Goal: Transaction & Acquisition: Obtain resource

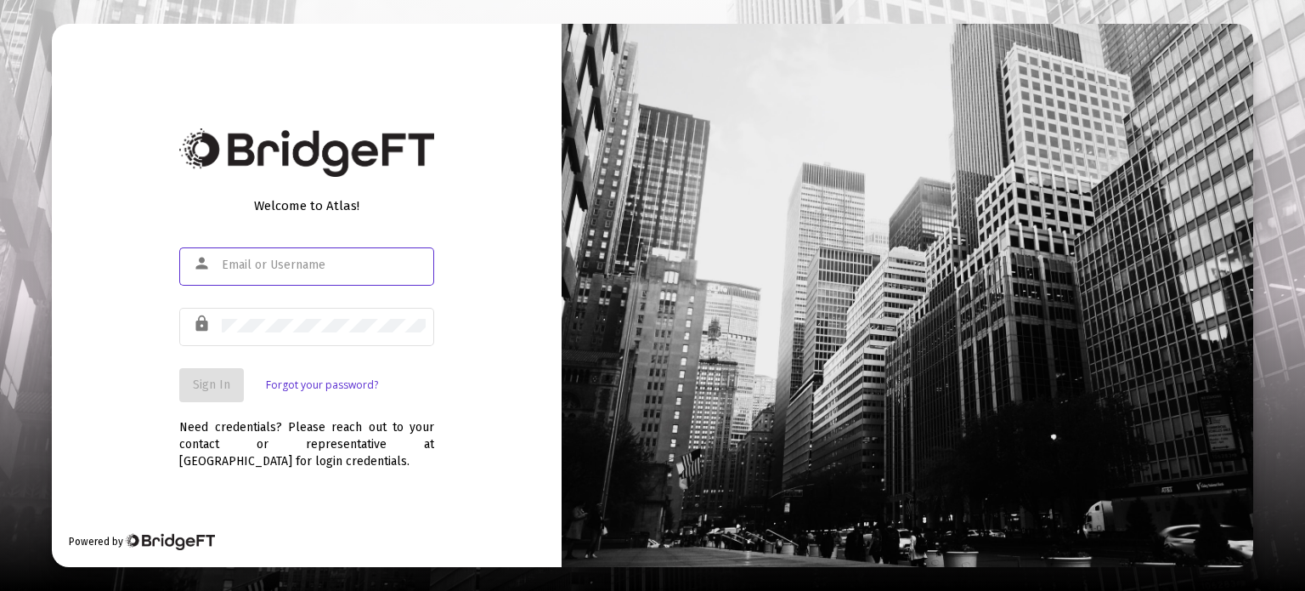
type input "[EMAIL_ADDRESS][DOMAIN_NAME]"
click at [192, 376] on button "Sign In" at bounding box center [211, 385] width 65 height 34
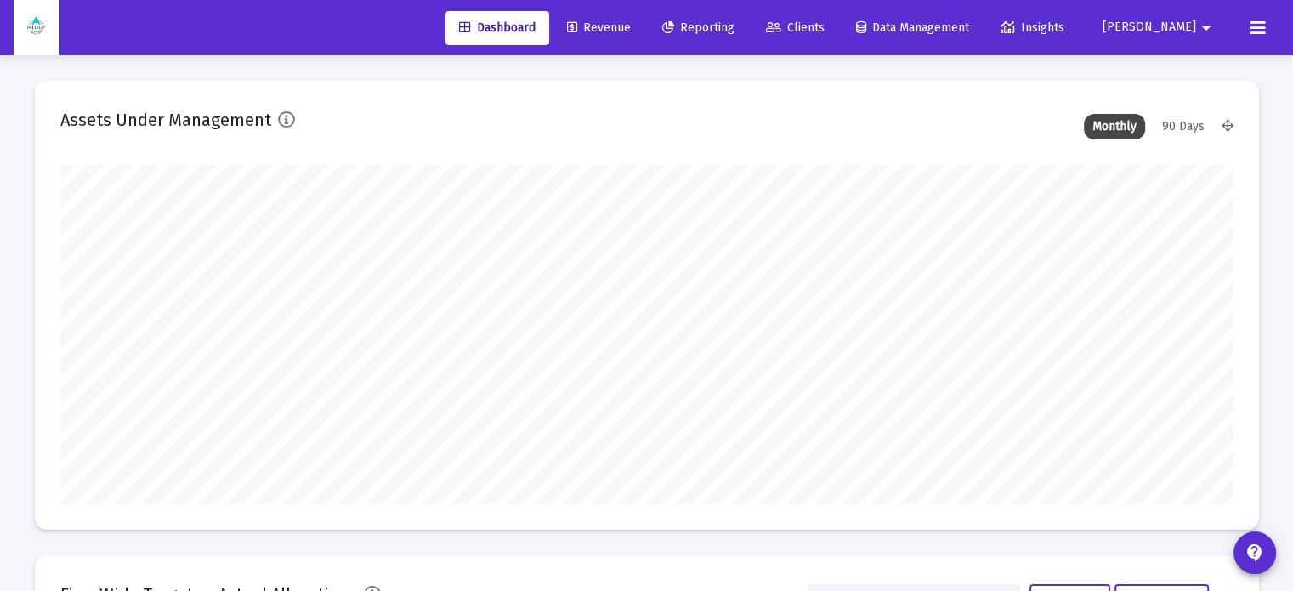
type input "[DATE]"
type input "[EMAIL_ADDRESS][DOMAIN_NAME]"
click at [734, 20] on span "Reporting" at bounding box center [698, 27] width 72 height 14
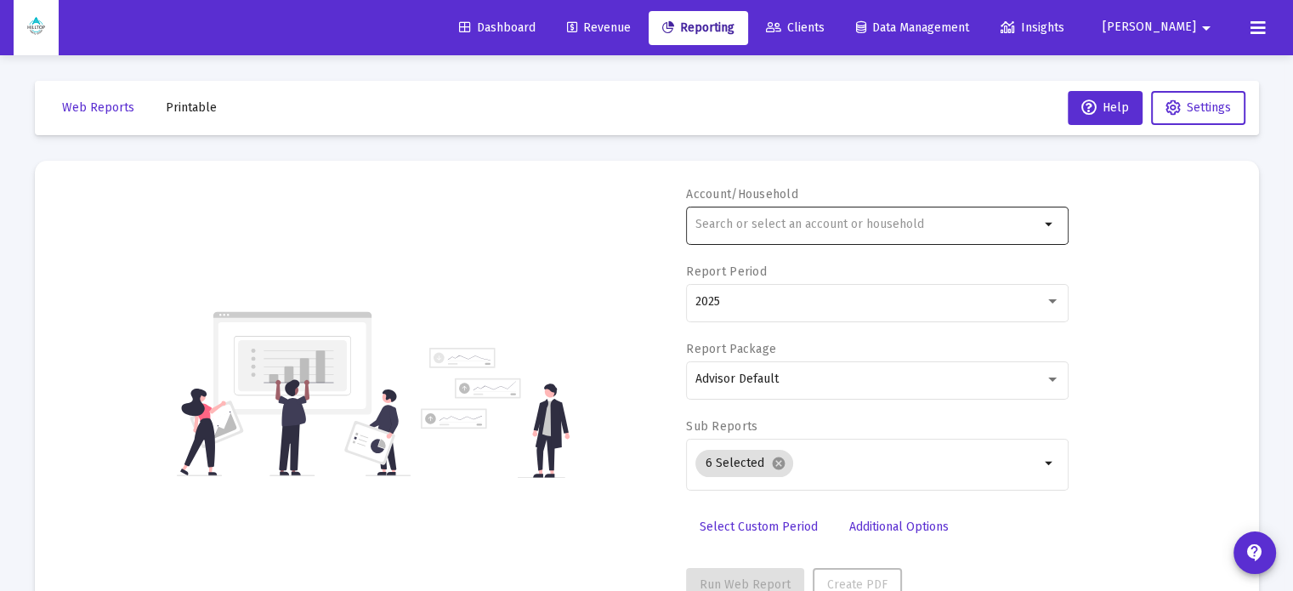
click at [837, 230] on input "text" at bounding box center [867, 225] width 344 height 14
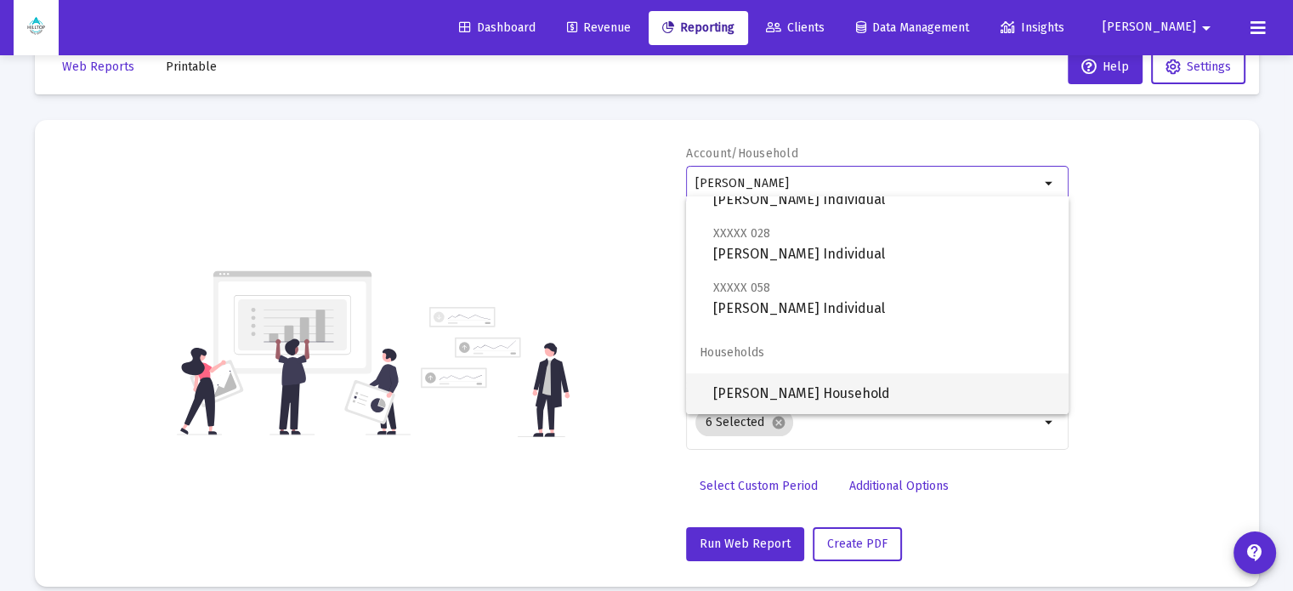
scroll to position [60, 0]
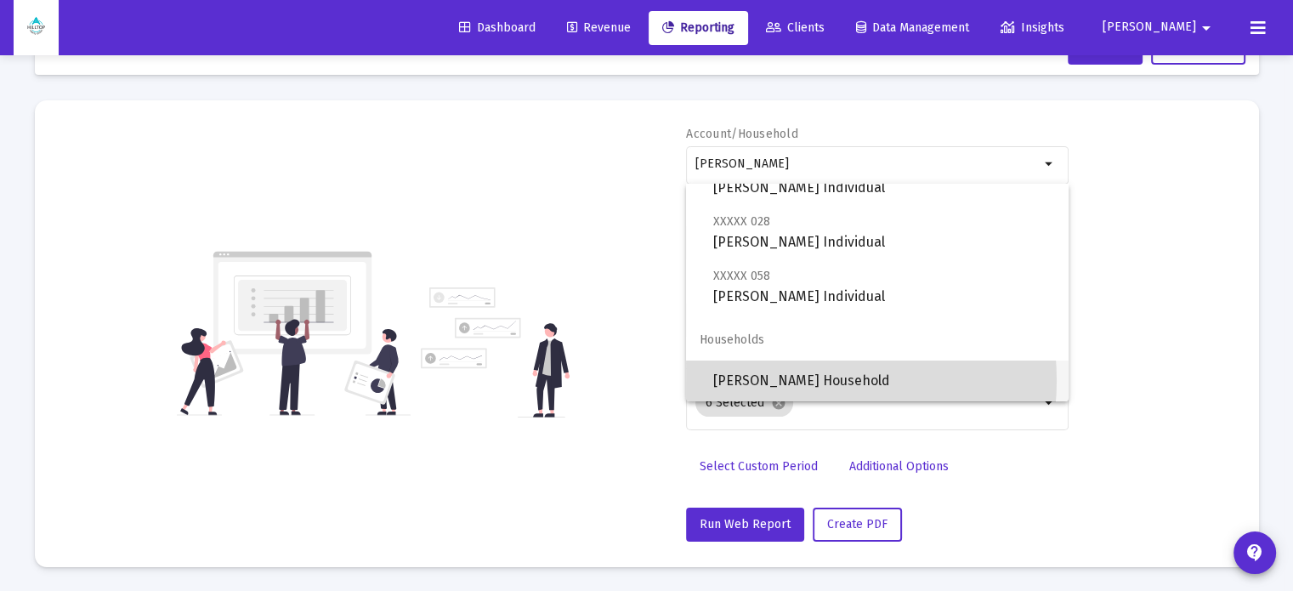
click at [789, 380] on span "[PERSON_NAME] Household" at bounding box center [884, 380] width 342 height 41
type input "[PERSON_NAME] Household"
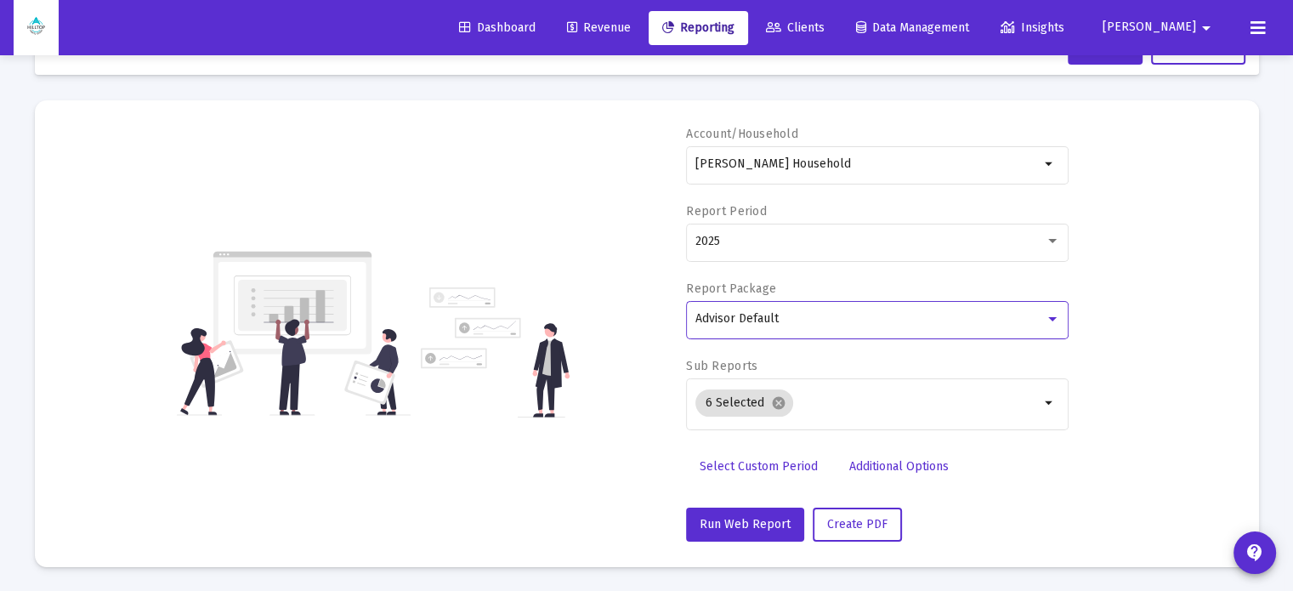
click at [760, 312] on span "Advisor Default" at bounding box center [736, 318] width 83 height 14
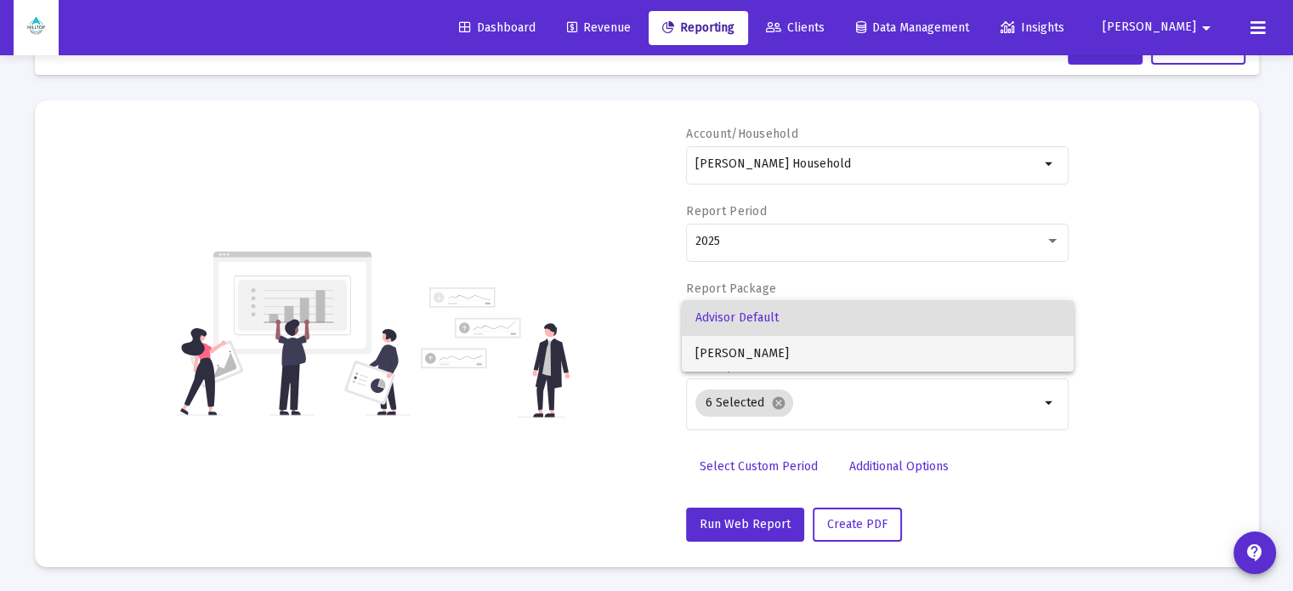
click at [733, 355] on span "[PERSON_NAME]" at bounding box center [877, 354] width 365 height 36
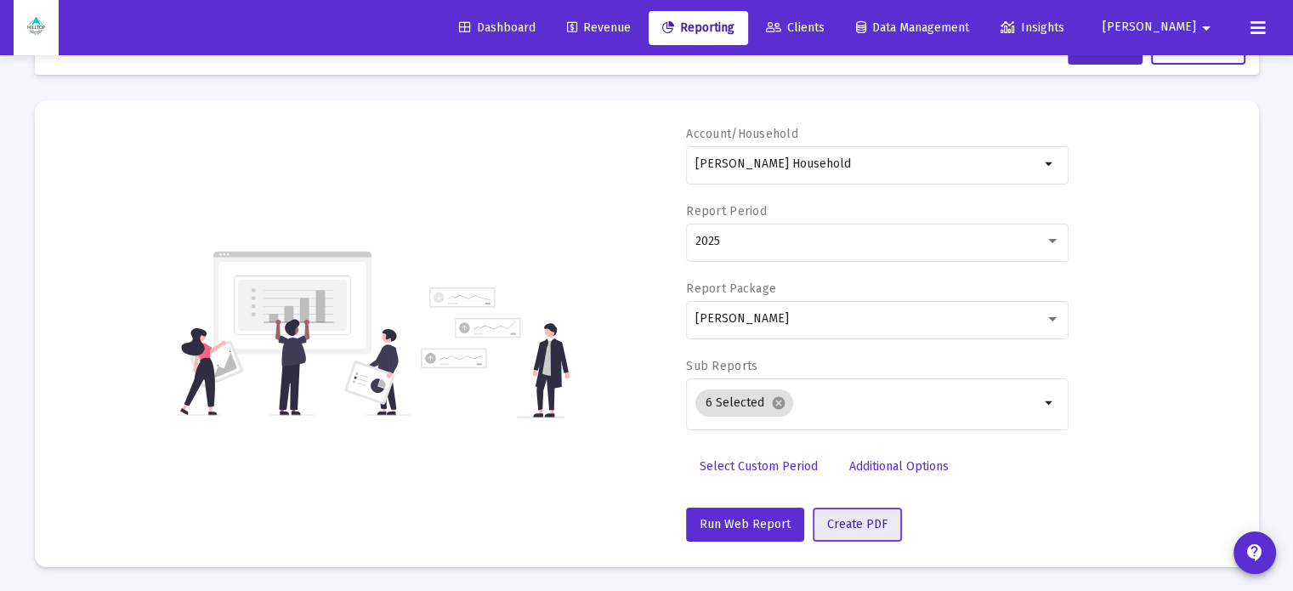
click at [856, 523] on span "Create PDF" at bounding box center [857, 524] width 60 height 14
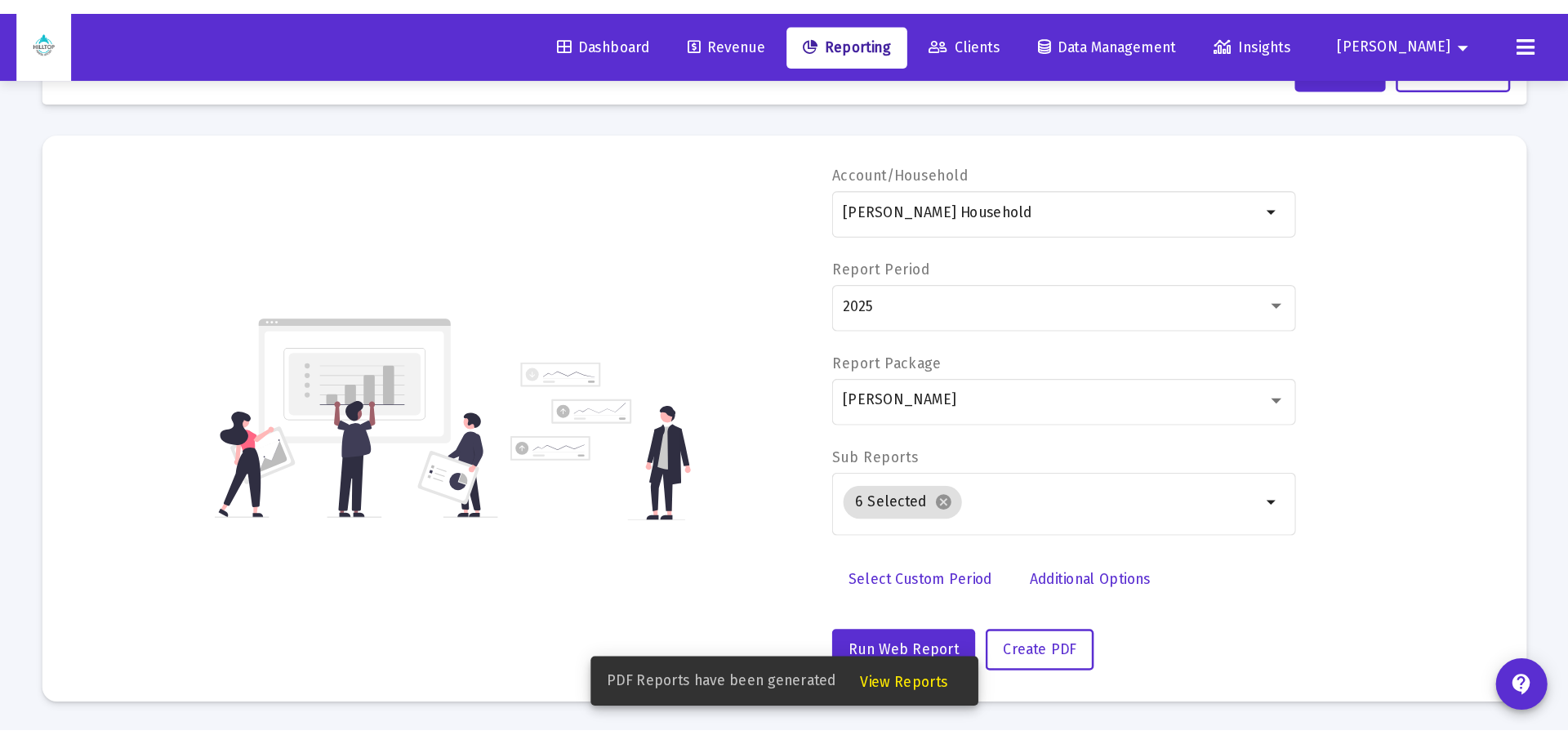
scroll to position [0, 0]
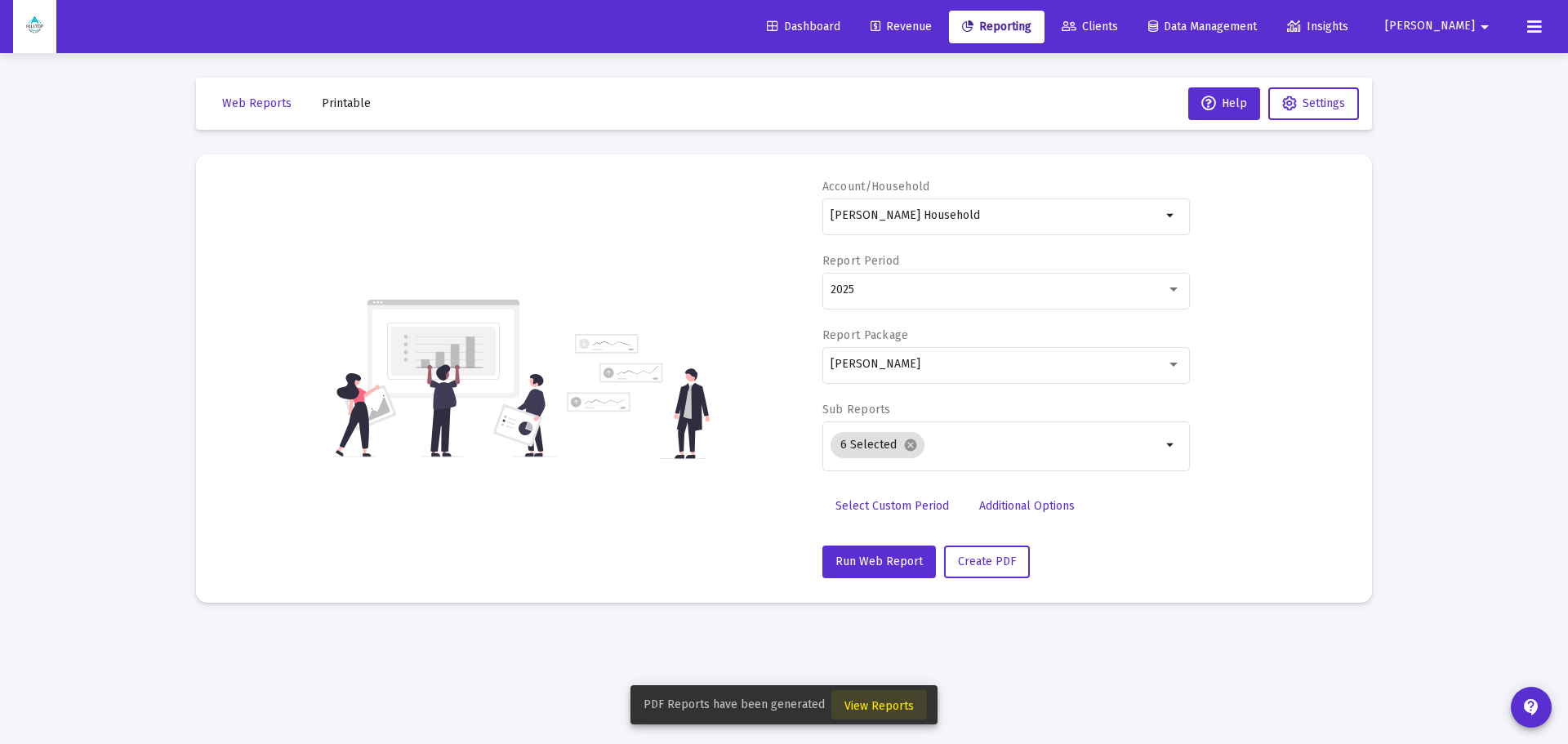
click at [876, 566] on span "View Reports" at bounding box center [879, 706] width 69 height 13
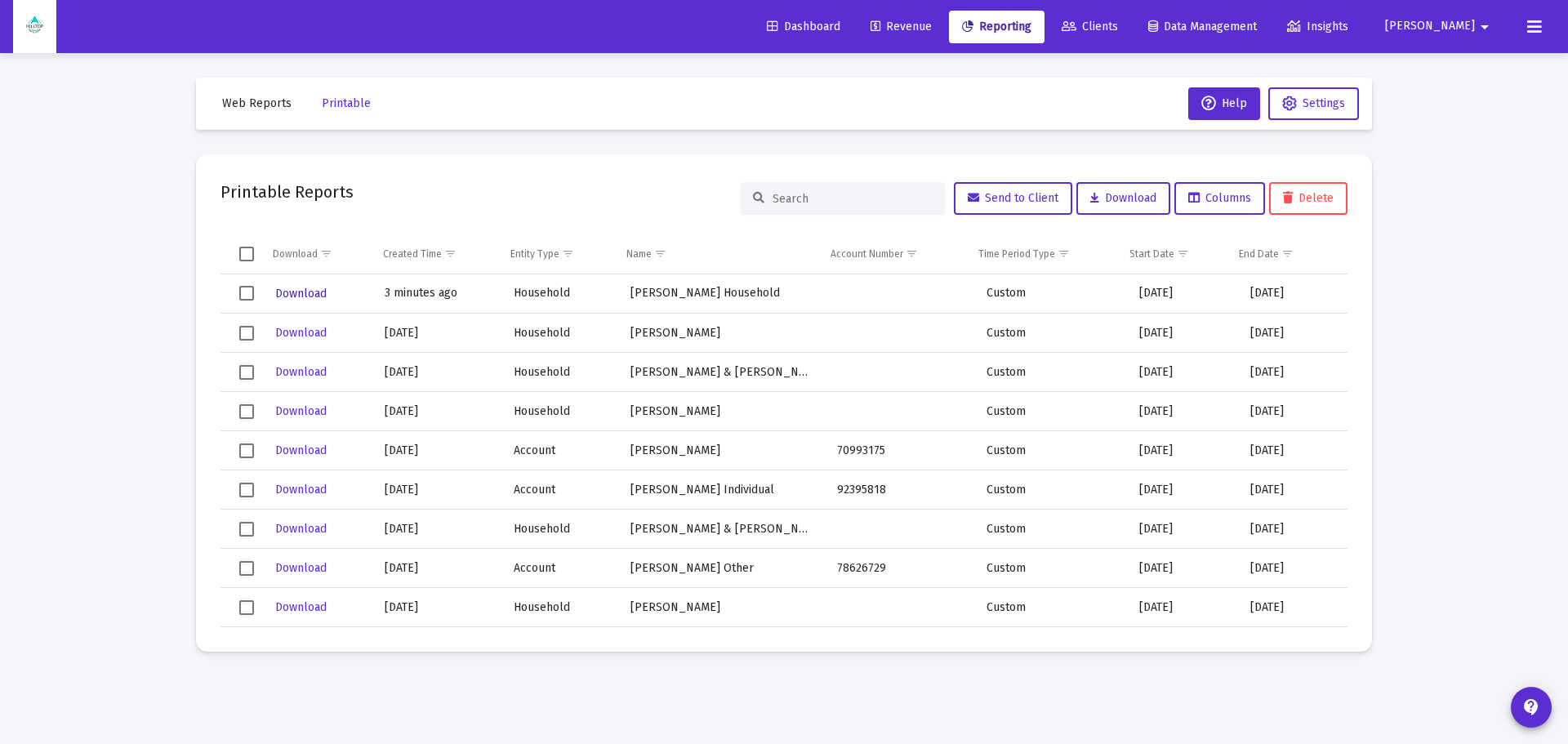
click at [305, 296] on span "Download" at bounding box center [301, 293] width 52 height 13
click at [1031, 30] on span "Reporting" at bounding box center [996, 26] width 69 height 13
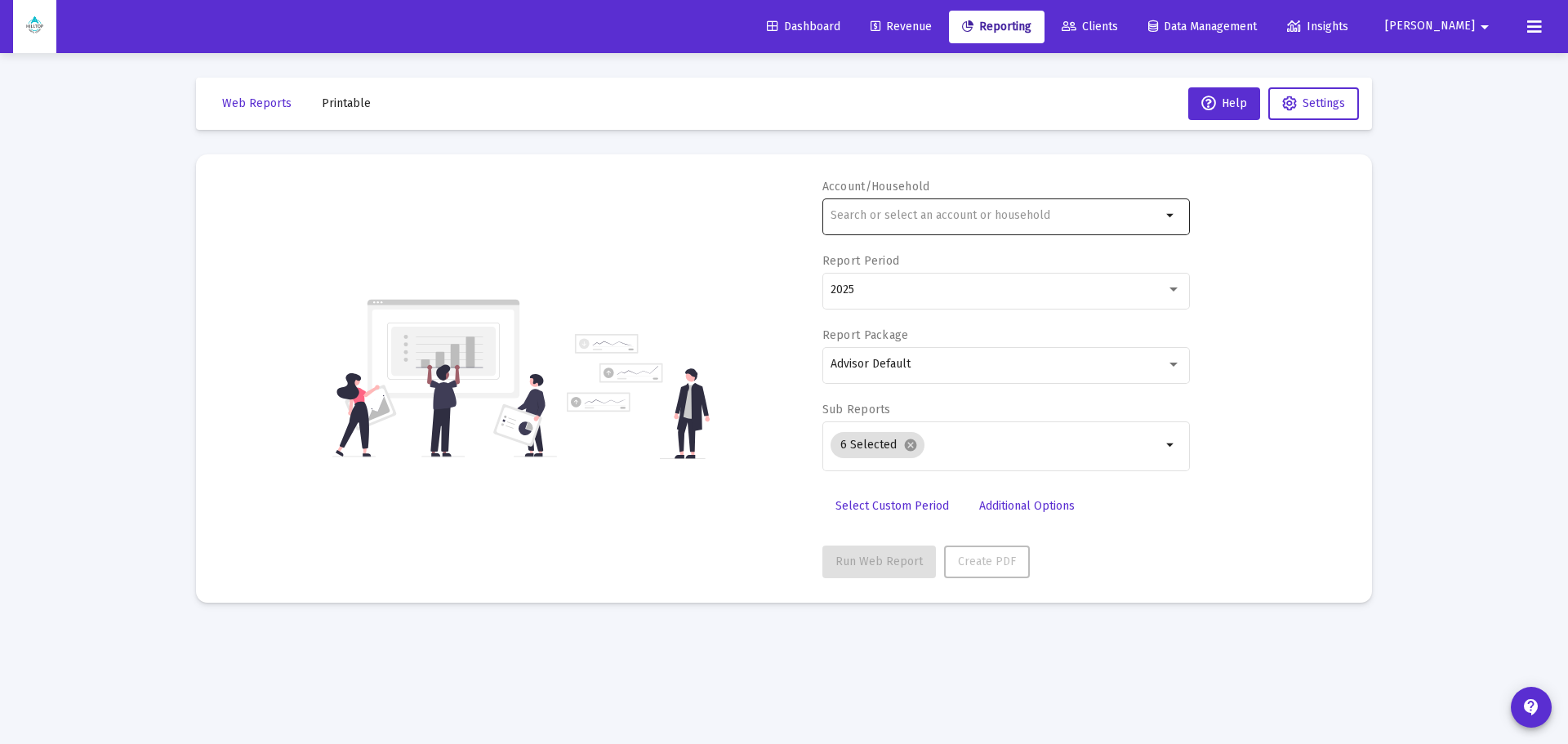
click at [935, 228] on div at bounding box center [995, 215] width 331 height 40
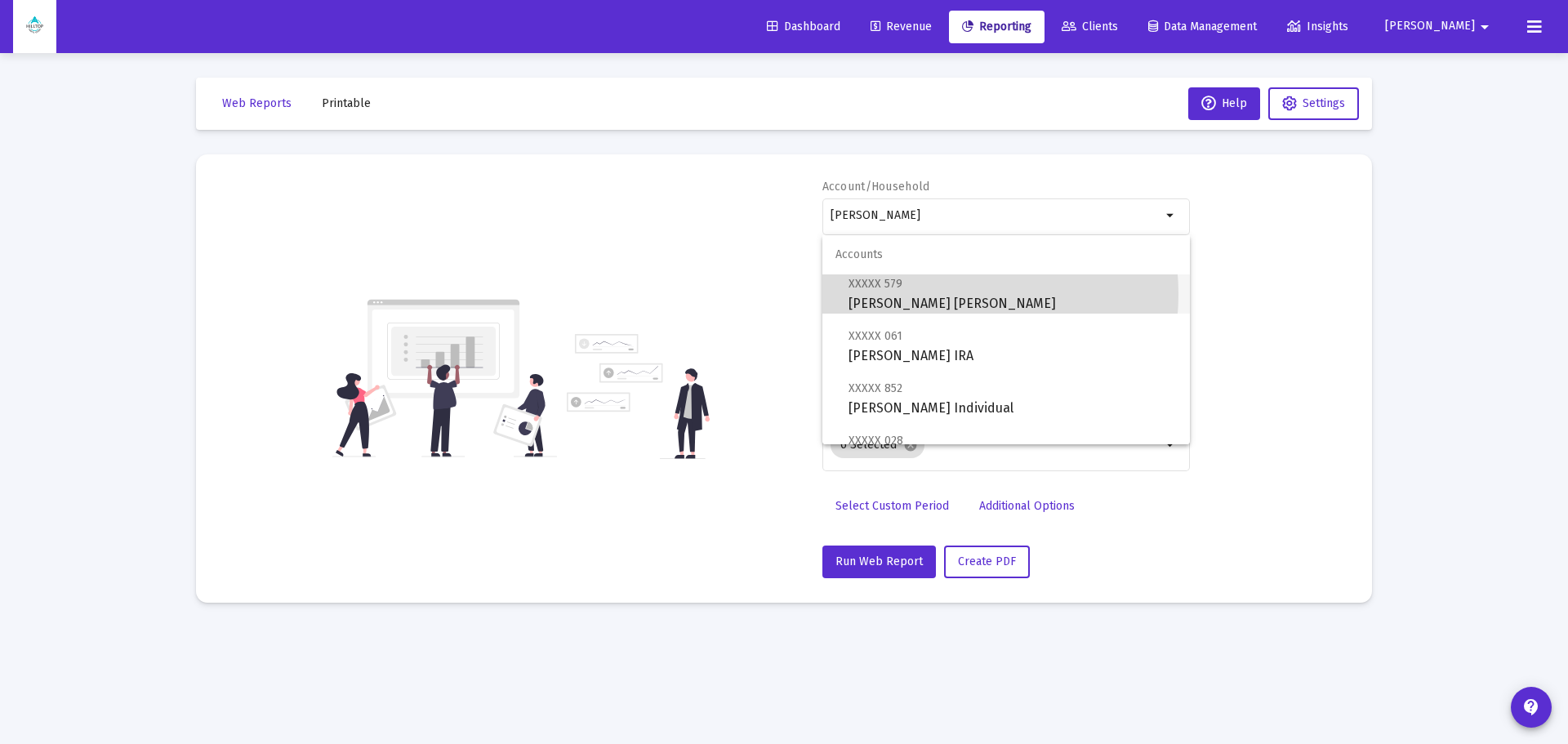
click at [935, 294] on span "XXXXX 579 [PERSON_NAME] [PERSON_NAME]" at bounding box center [1013, 294] width 329 height 40
type input "[PERSON_NAME] [PERSON_NAME]"
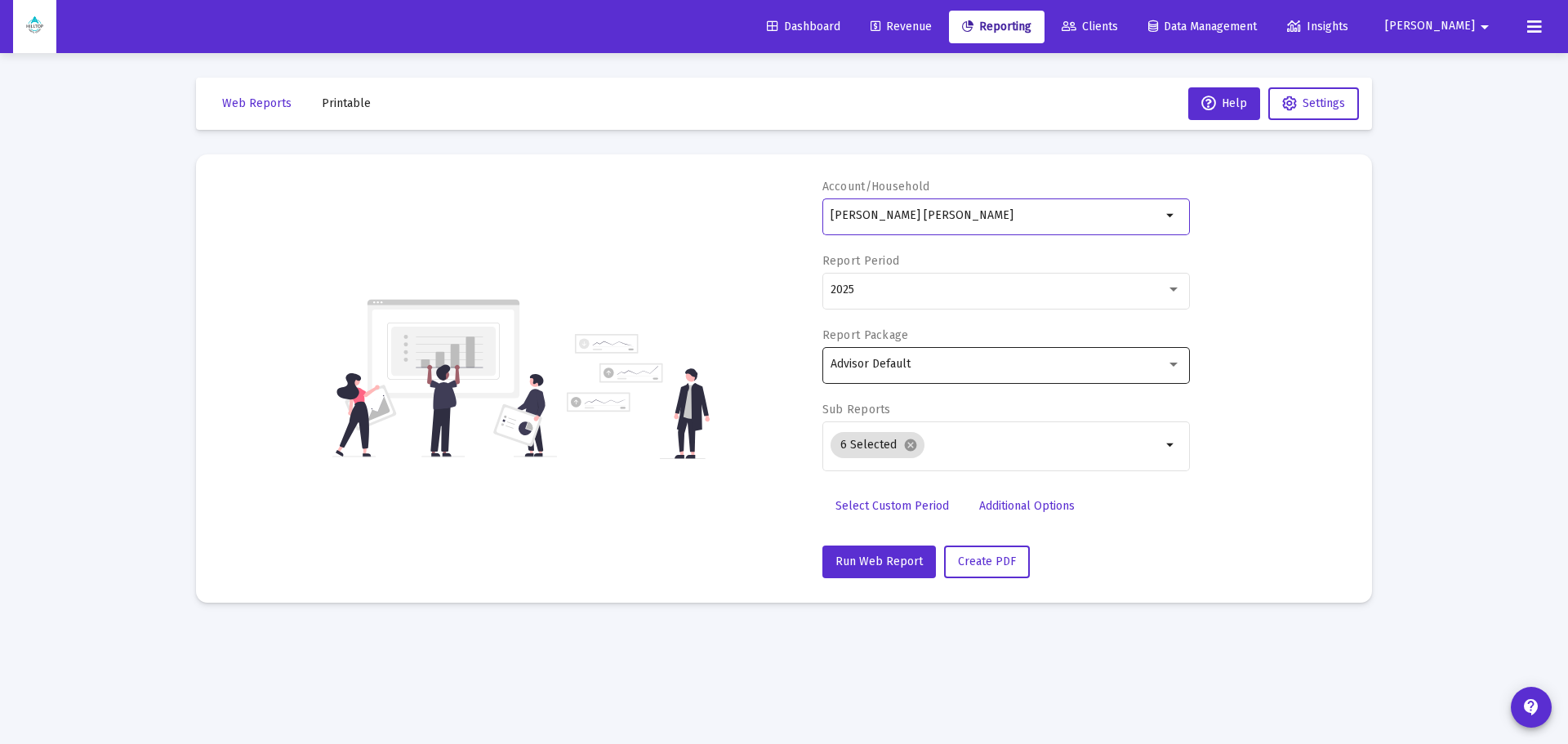
click at [953, 364] on div "Advisor Default" at bounding box center [997, 364] width 335 height 13
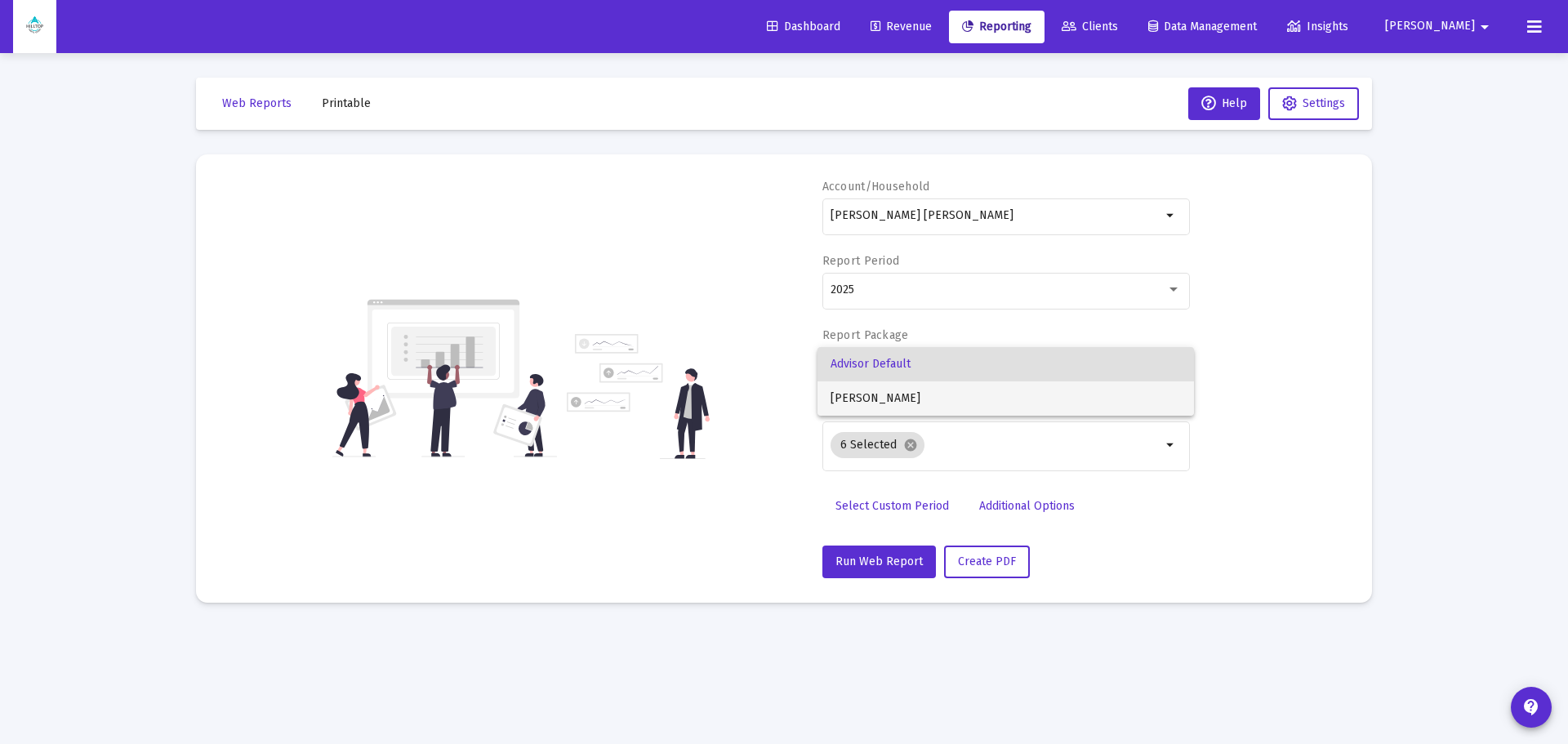
click at [946, 394] on span "[PERSON_NAME]" at bounding box center [1005, 399] width 351 height 35
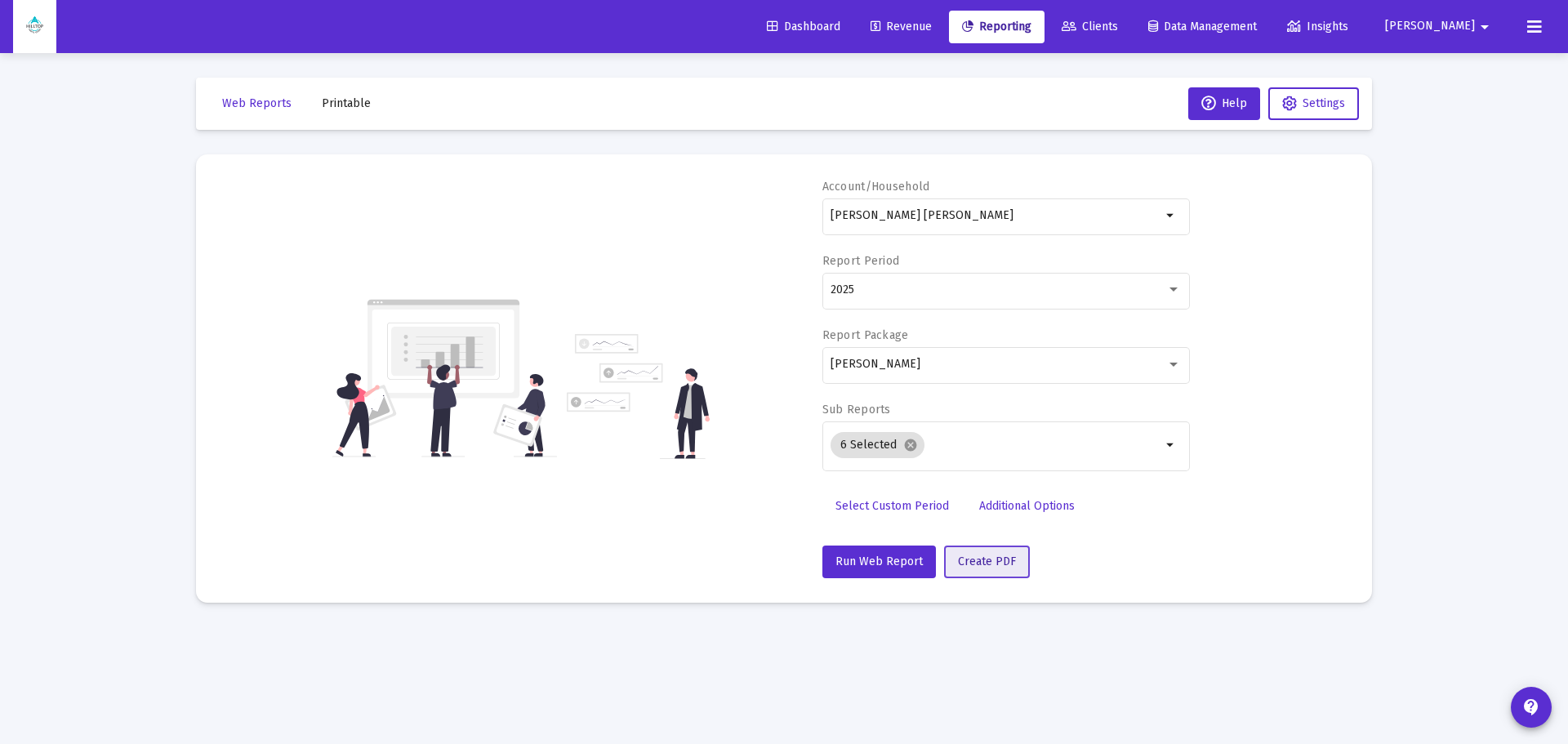
click at [994, 566] on button "Create PDF" at bounding box center [986, 562] width 86 height 33
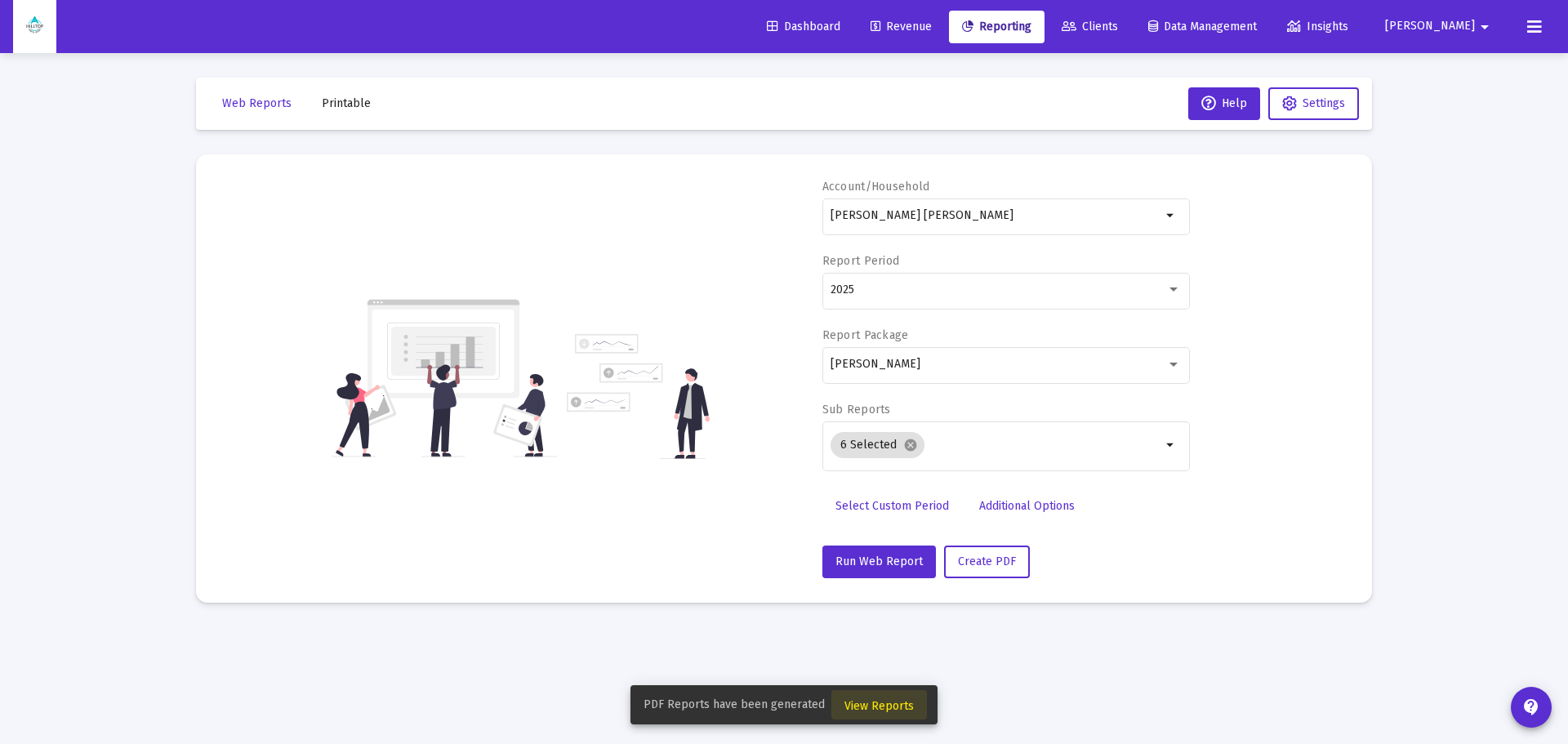
click at [885, 566] on span "View Reports" at bounding box center [879, 706] width 69 height 13
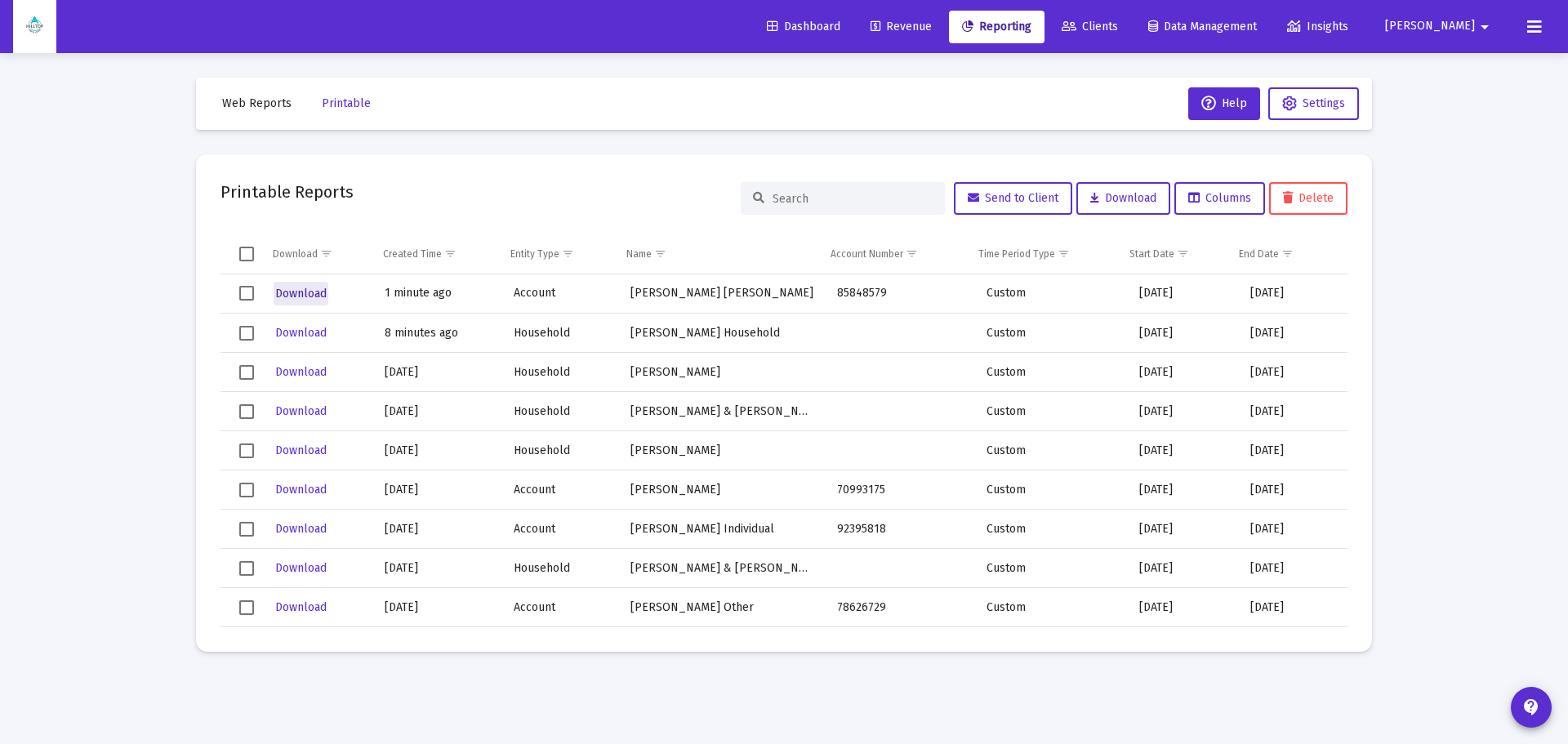
click at [289, 290] on span "Download" at bounding box center [301, 293] width 52 height 13
